Goal: Information Seeking & Learning: Find specific fact

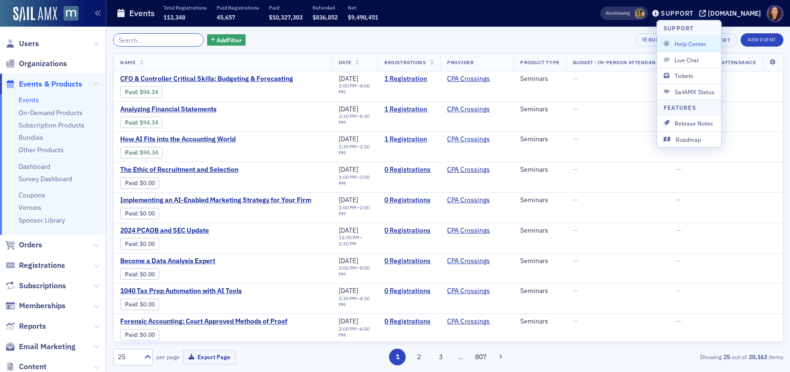
click at [151, 40] on input "search" at bounding box center [158, 39] width 91 height 13
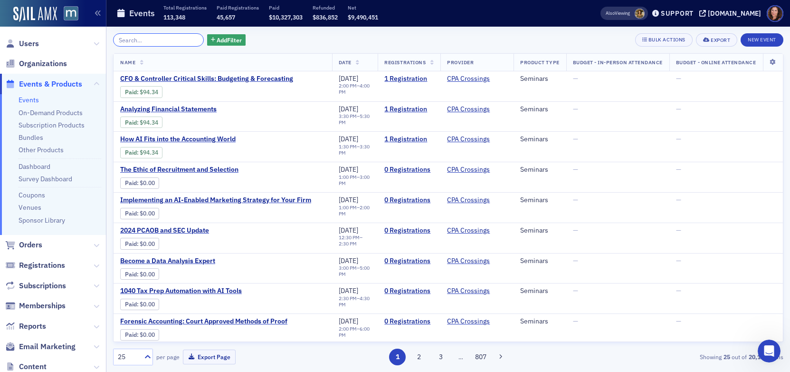
scroll to position [947, 0]
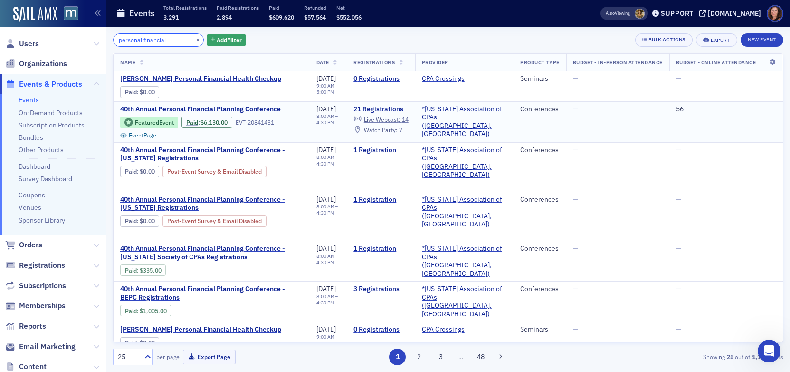
type input "personal financial"
click at [241, 110] on span "40th Annual Personal Financial Planning Conference" at bounding box center [200, 109] width 161 height 9
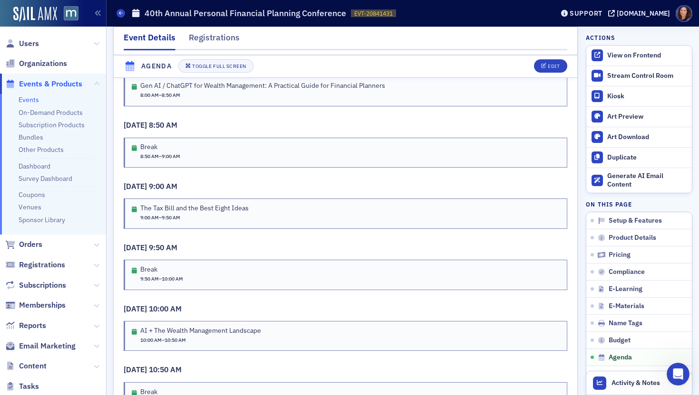
scroll to position [1830, 0]
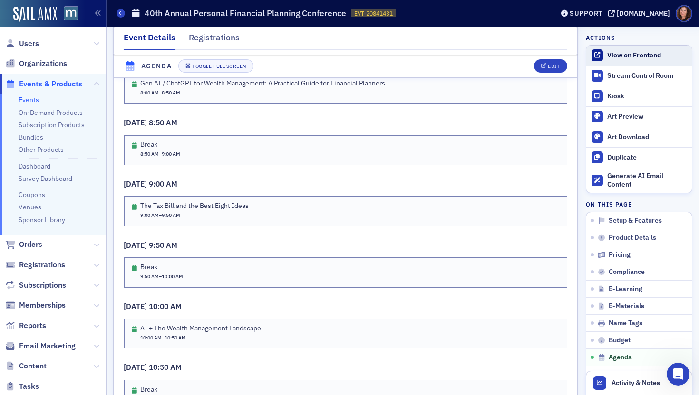
click at [612, 55] on div "View on Frontend" at bounding box center [647, 55] width 80 height 9
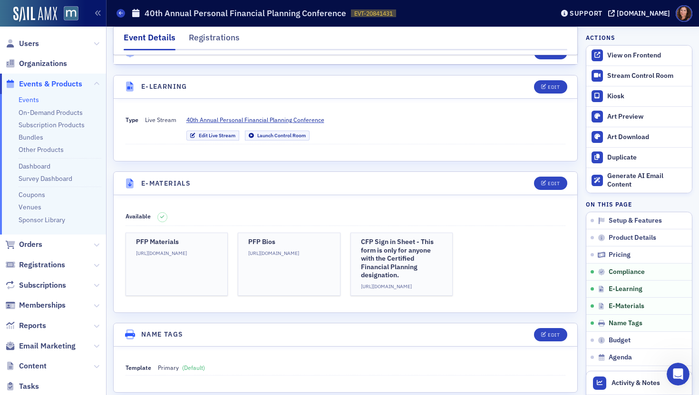
scroll to position [1274, 0]
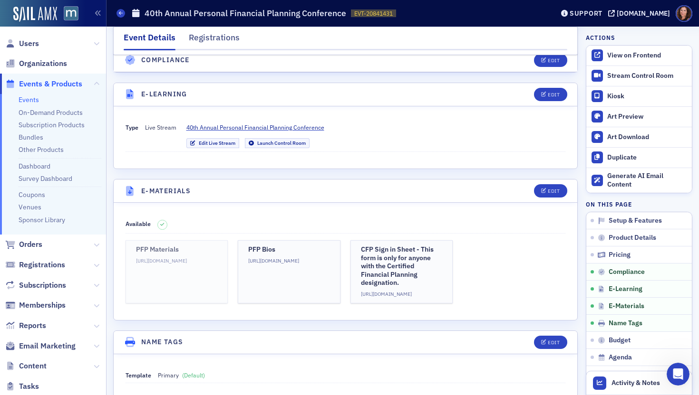
click at [192, 247] on h3 "PFP Materials" at bounding box center [177, 250] width 82 height 9
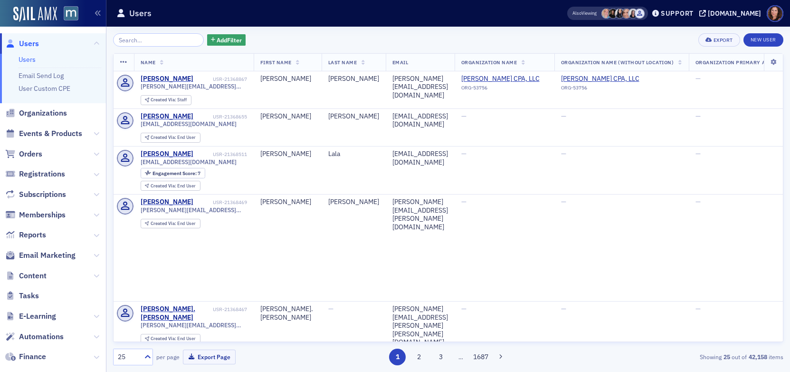
click at [63, 130] on span "Events & Products" at bounding box center [50, 133] width 63 height 10
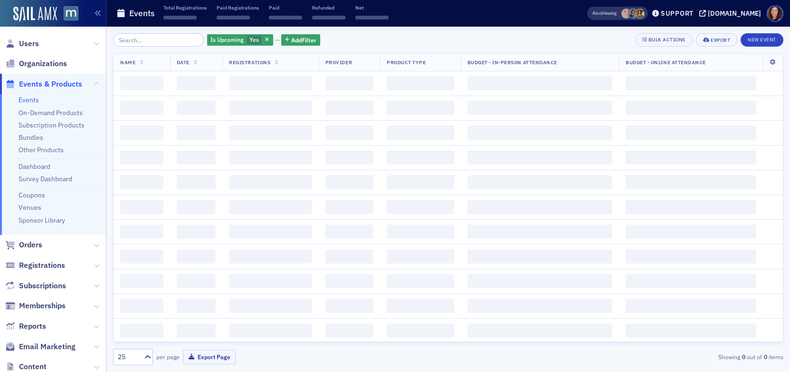
click at [172, 41] on input "search" at bounding box center [158, 39] width 91 height 13
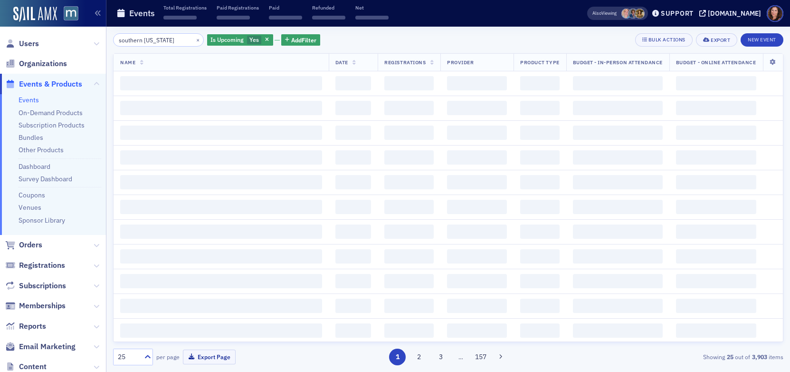
type input "southern [US_STATE]"
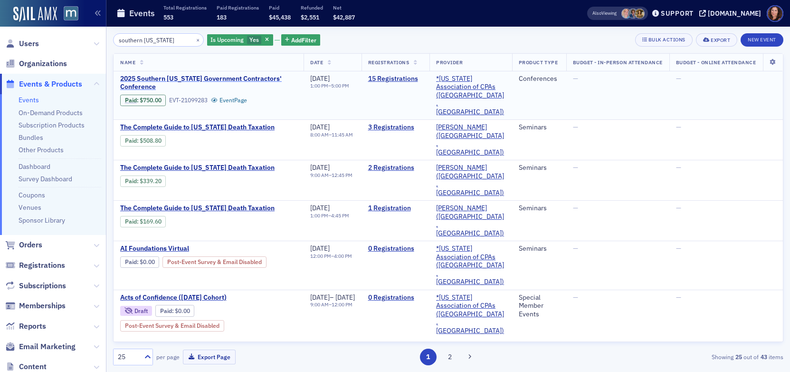
click at [205, 77] on span "2025 Southern [US_STATE] Government Contractors' Conference" at bounding box center [208, 83] width 177 height 17
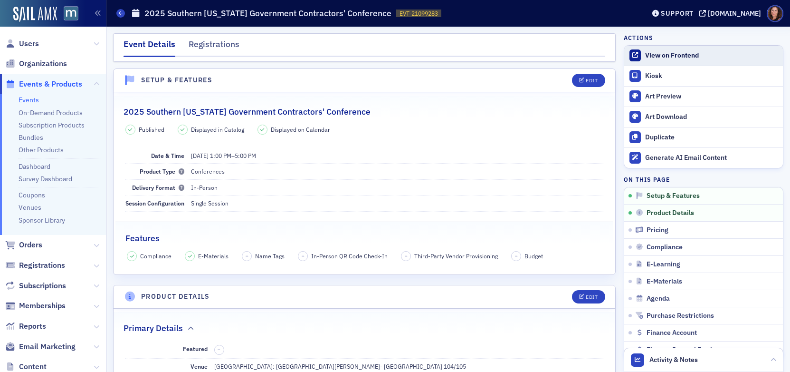
click at [677, 52] on div "View on Frontend" at bounding box center [711, 55] width 133 height 9
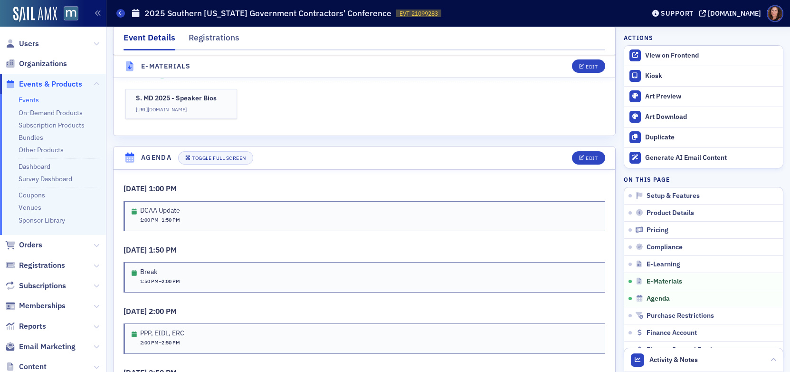
scroll to position [1387, 0]
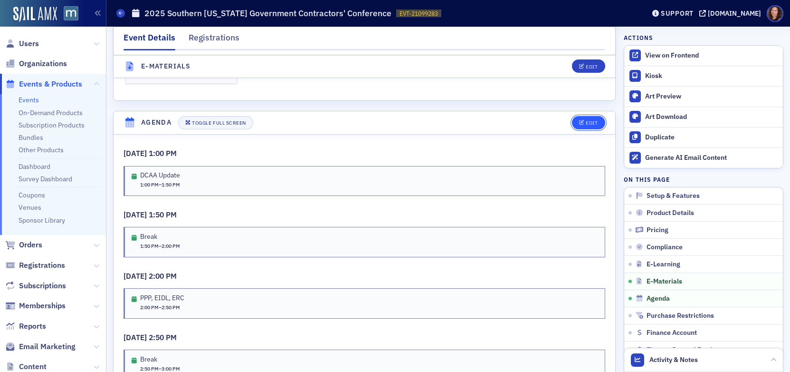
click at [586, 125] on div "Edit" at bounding box center [592, 122] width 12 height 5
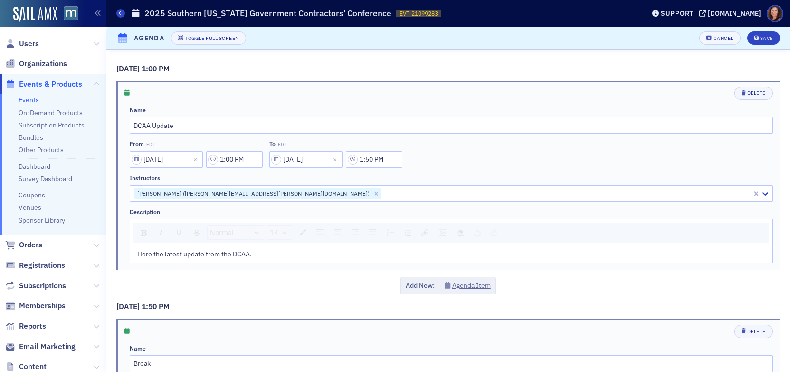
scroll to position [1443, 0]
click at [161, 129] on input "DCAA Update" at bounding box center [452, 125] width 644 height 17
click at [373, 194] on icon "Remove Christopher Lockwood (christopher.lockwood@dcaa.mil)" at bounding box center [376, 193] width 7 height 7
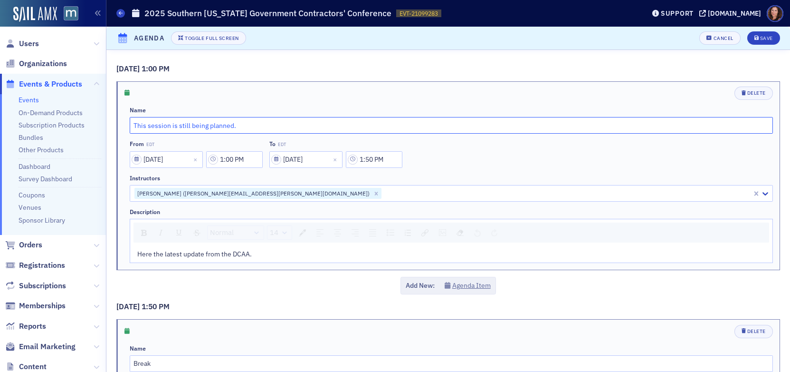
type input "This session is still being planned."
click at [753, 34] on button "Save" at bounding box center [764, 37] width 33 height 13
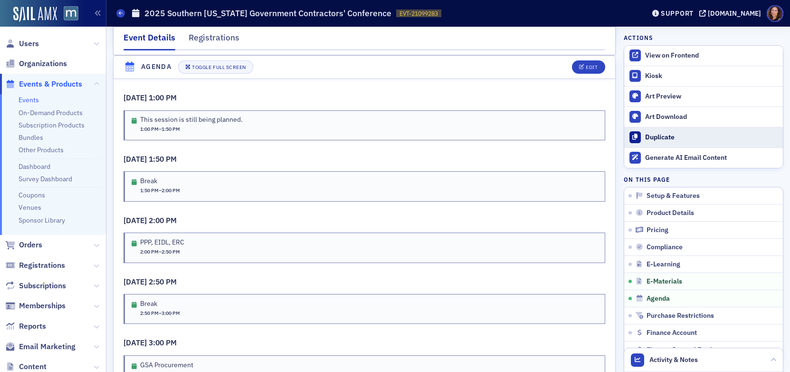
scroll to position [1444, 0]
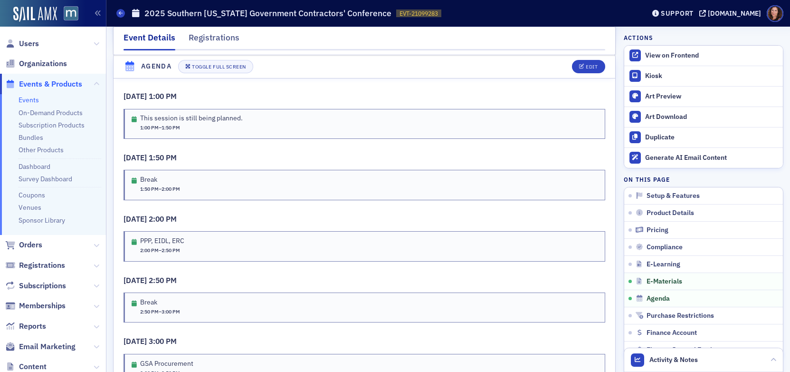
click at [34, 99] on link "Events" at bounding box center [29, 100] width 20 height 9
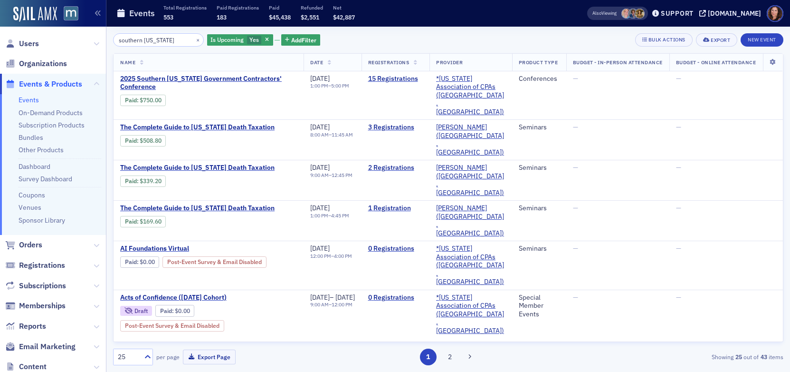
click at [150, 40] on input "southern [US_STATE]" at bounding box center [158, 39] width 91 height 13
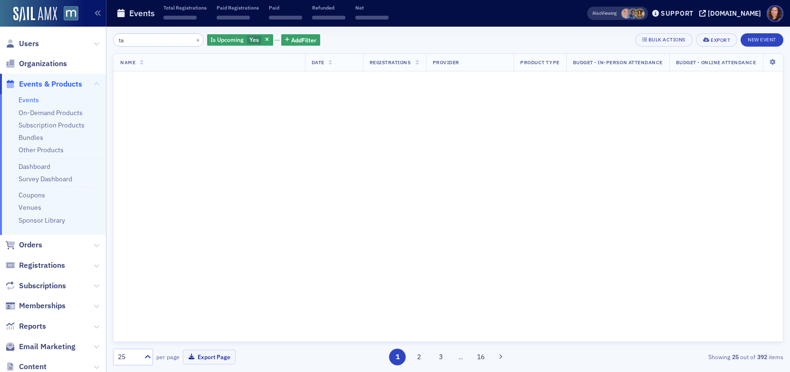
type input "t"
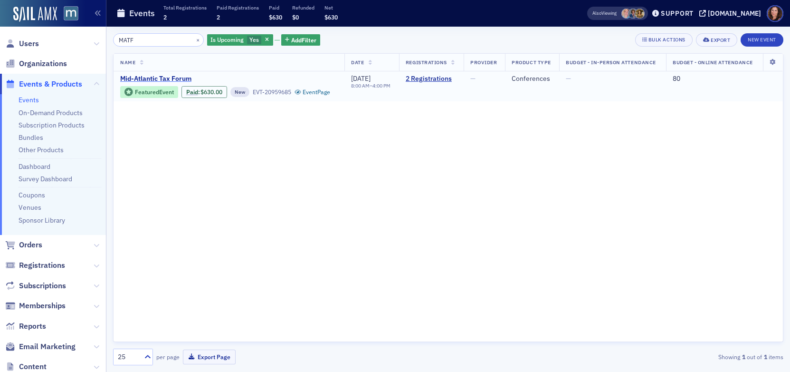
type input "MATF"
click at [173, 77] on span "Mid-Atlantic Tax Forum" at bounding box center [200, 79] width 160 height 9
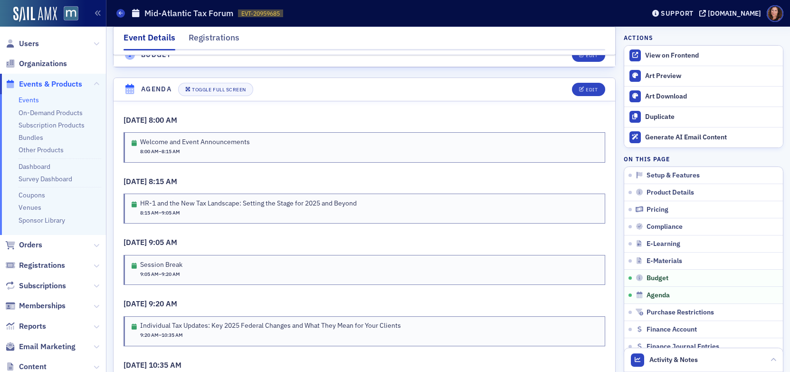
scroll to position [1774, 0]
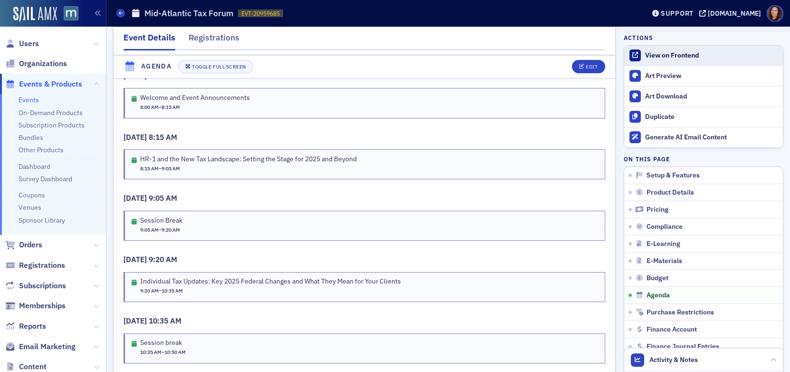
click at [657, 57] on div "View on Frontend" at bounding box center [711, 55] width 133 height 9
click at [29, 43] on span "Users" at bounding box center [29, 44] width 20 height 10
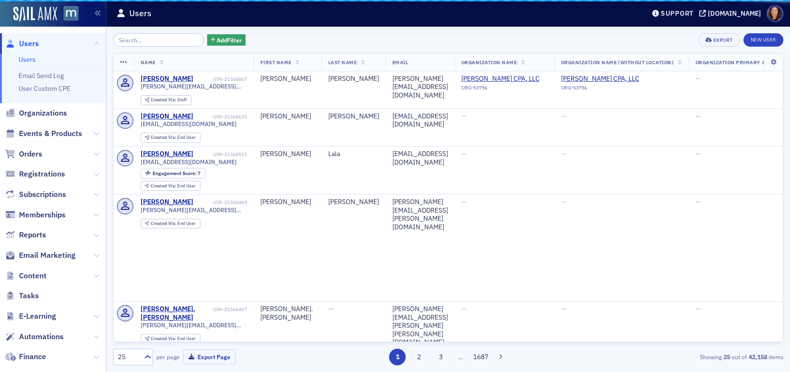
click at [142, 39] on input "search" at bounding box center [158, 39] width 91 height 13
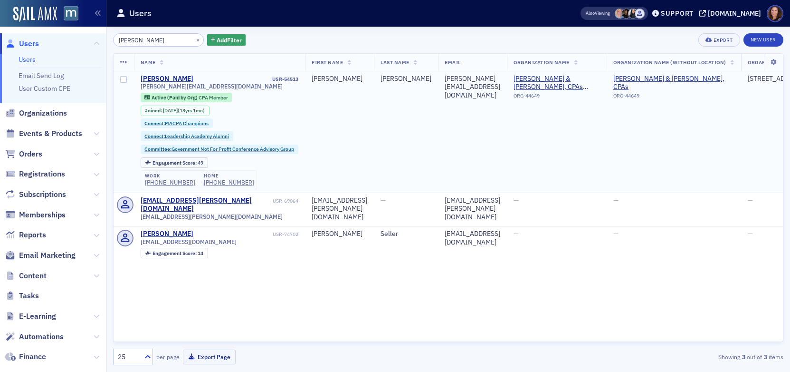
type input "[PERSON_NAME]"
click at [366, 157] on td "[PERSON_NAME]" at bounding box center [339, 131] width 69 height 121
click at [179, 79] on div "[PERSON_NAME]" at bounding box center [167, 79] width 53 height 9
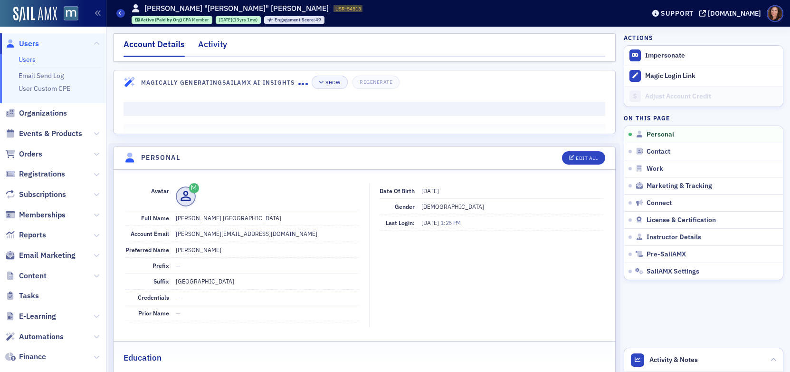
click at [202, 43] on div "Activity" at bounding box center [212, 47] width 29 height 18
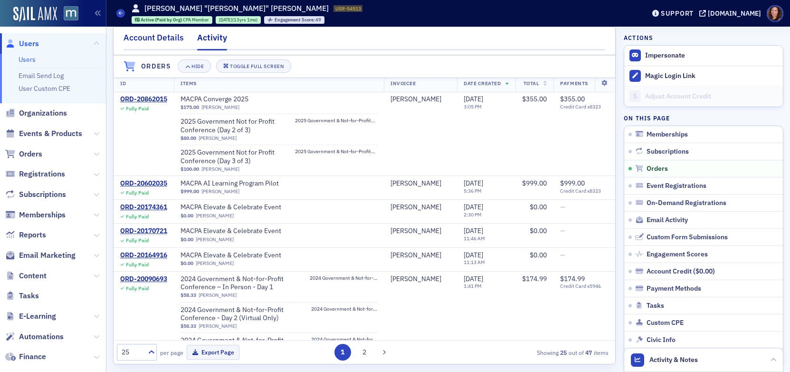
click at [149, 38] on div "Account Details" at bounding box center [154, 40] width 60 height 18
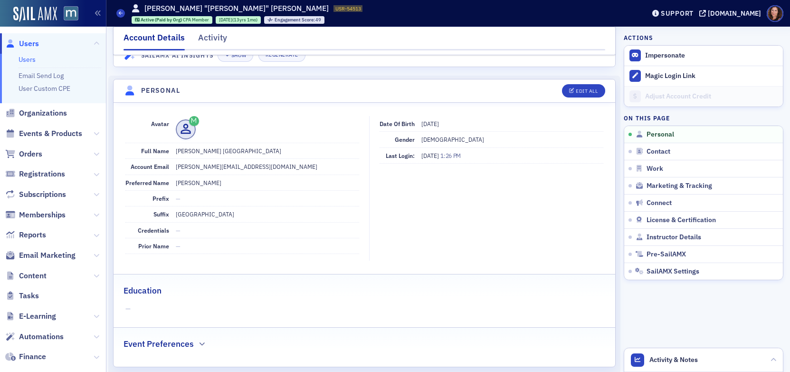
scroll to position [70, 0]
